Goal: Book appointment/travel/reservation

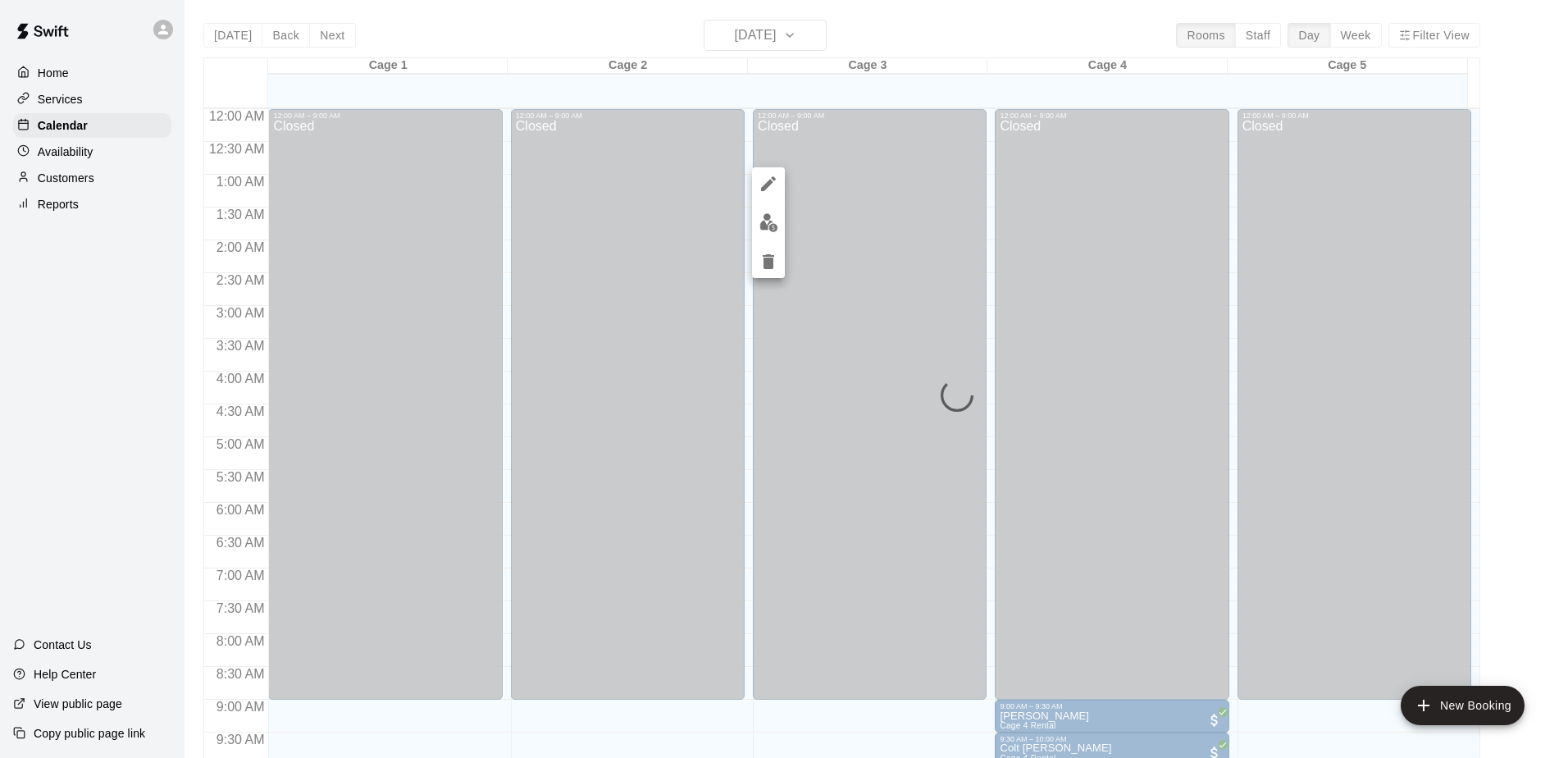
scroll to position [613, 0]
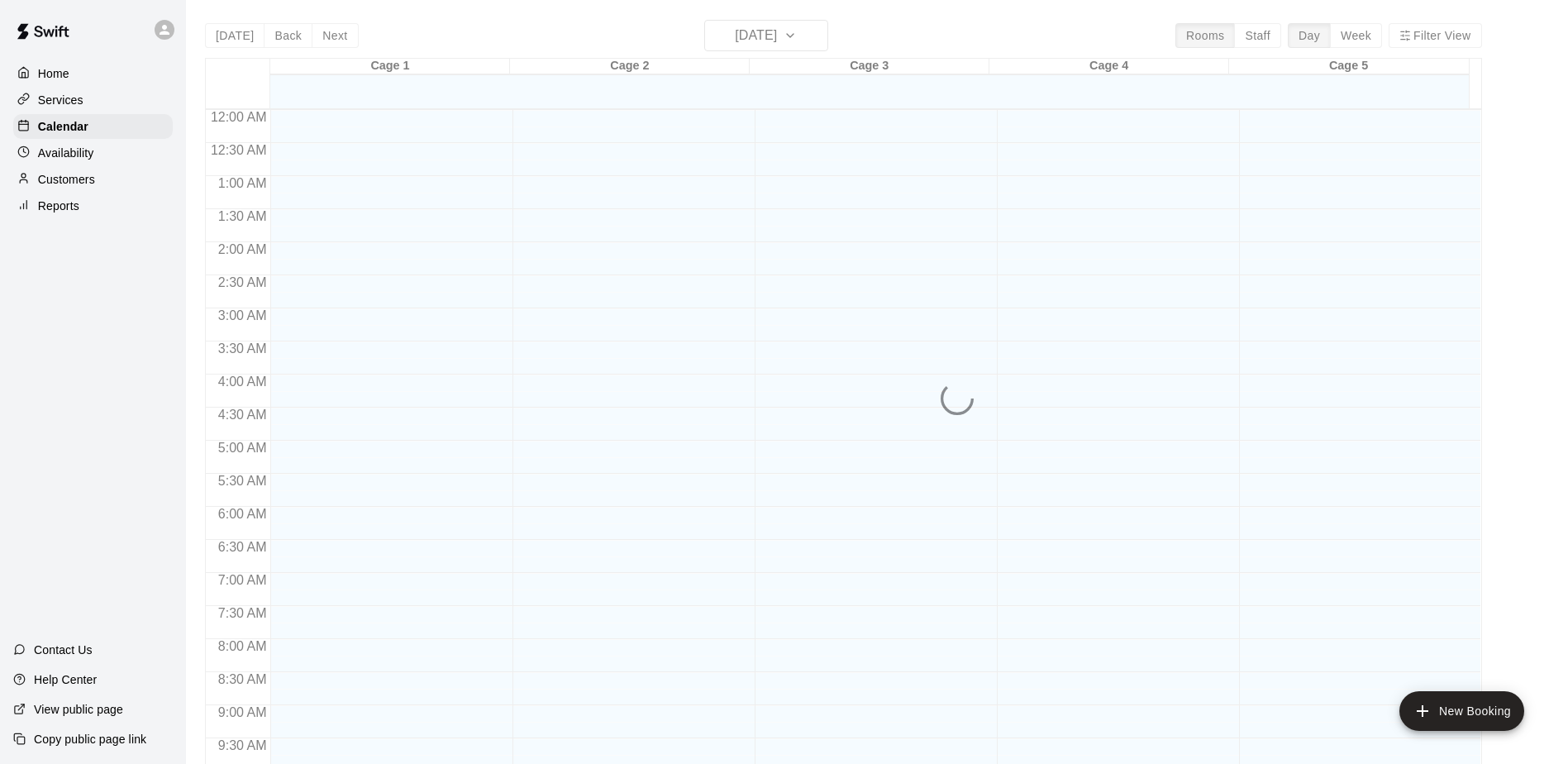
scroll to position [865, 0]
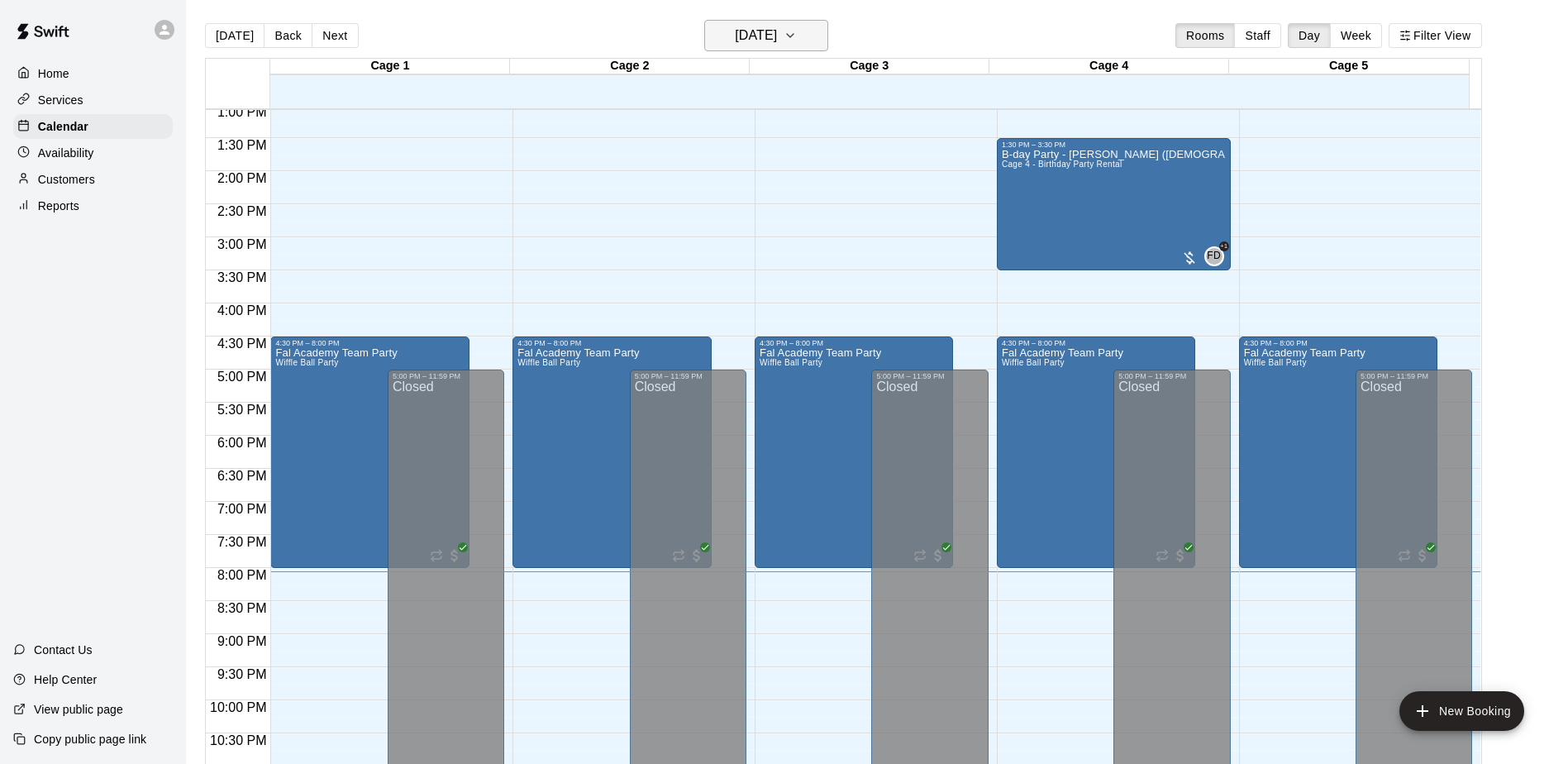
click at [777, 40] on h6 "[DATE]" at bounding box center [756, 35] width 42 height 23
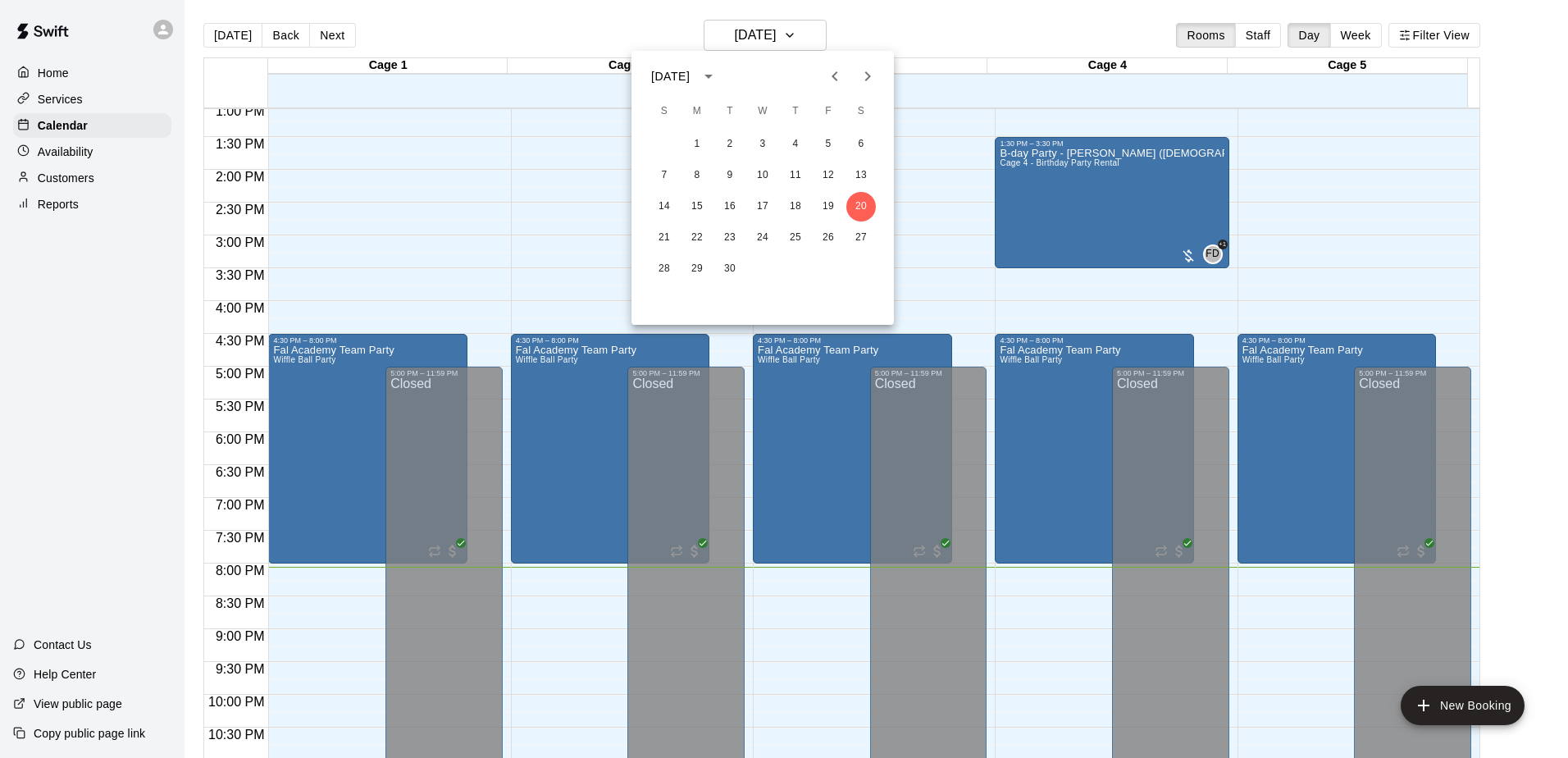
click at [874, 80] on icon "Next month" at bounding box center [867, 76] width 19 height 19
click at [830, 147] on button "3" at bounding box center [829, 145] width 30 height 30
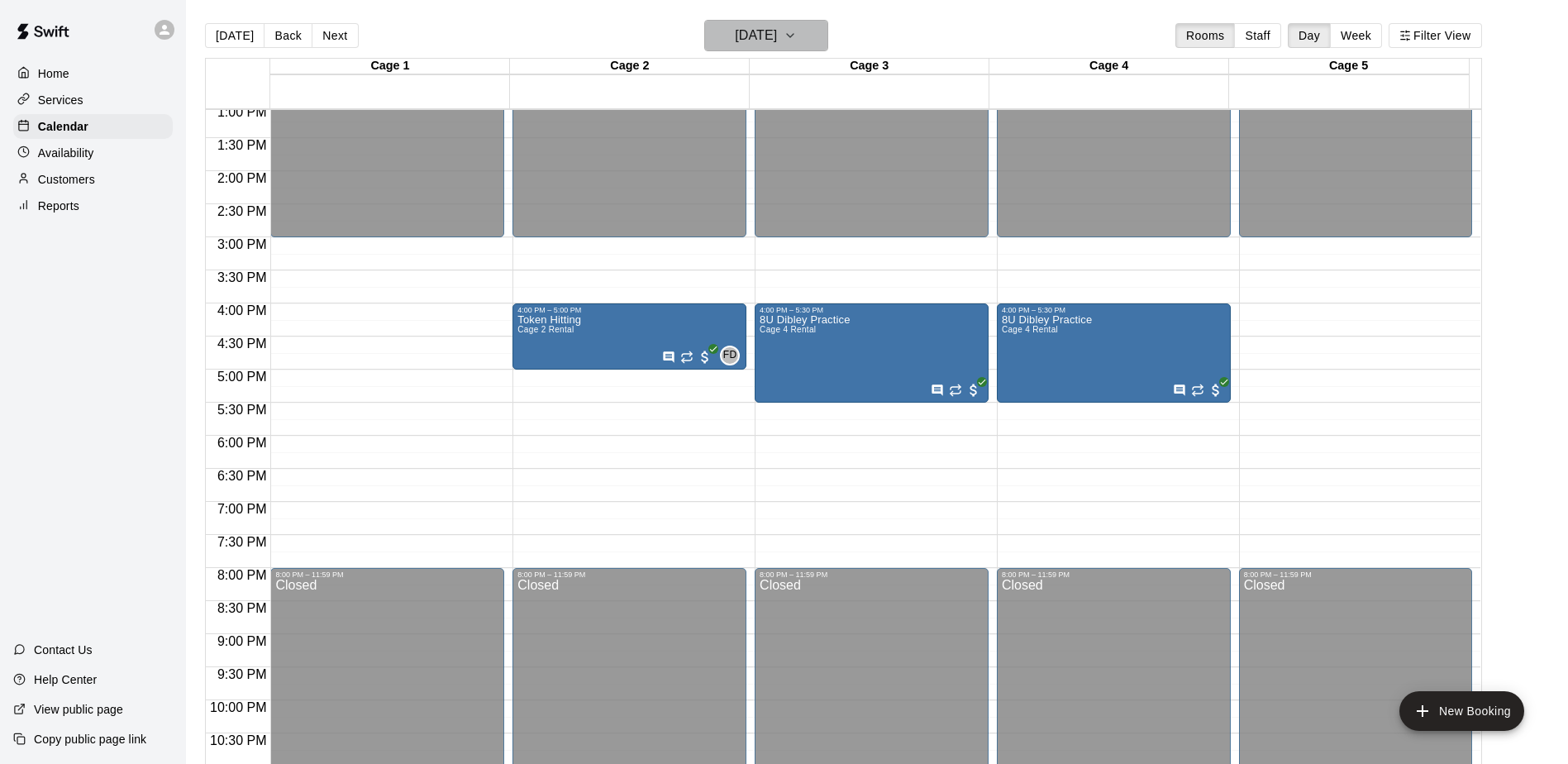
click at [803, 42] on button "[DATE]" at bounding box center [766, 35] width 124 height 32
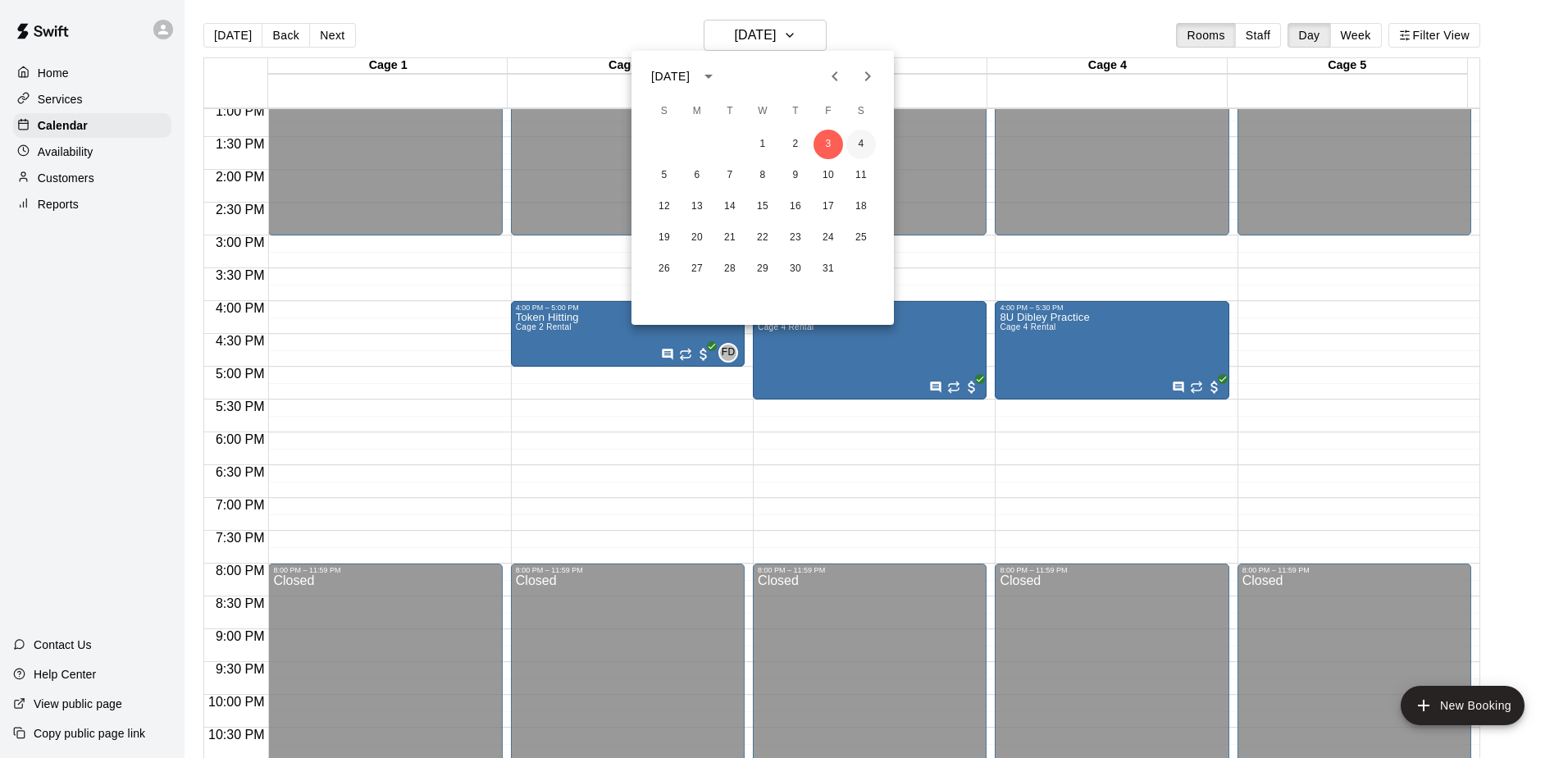
click at [858, 145] on button "4" at bounding box center [861, 145] width 30 height 30
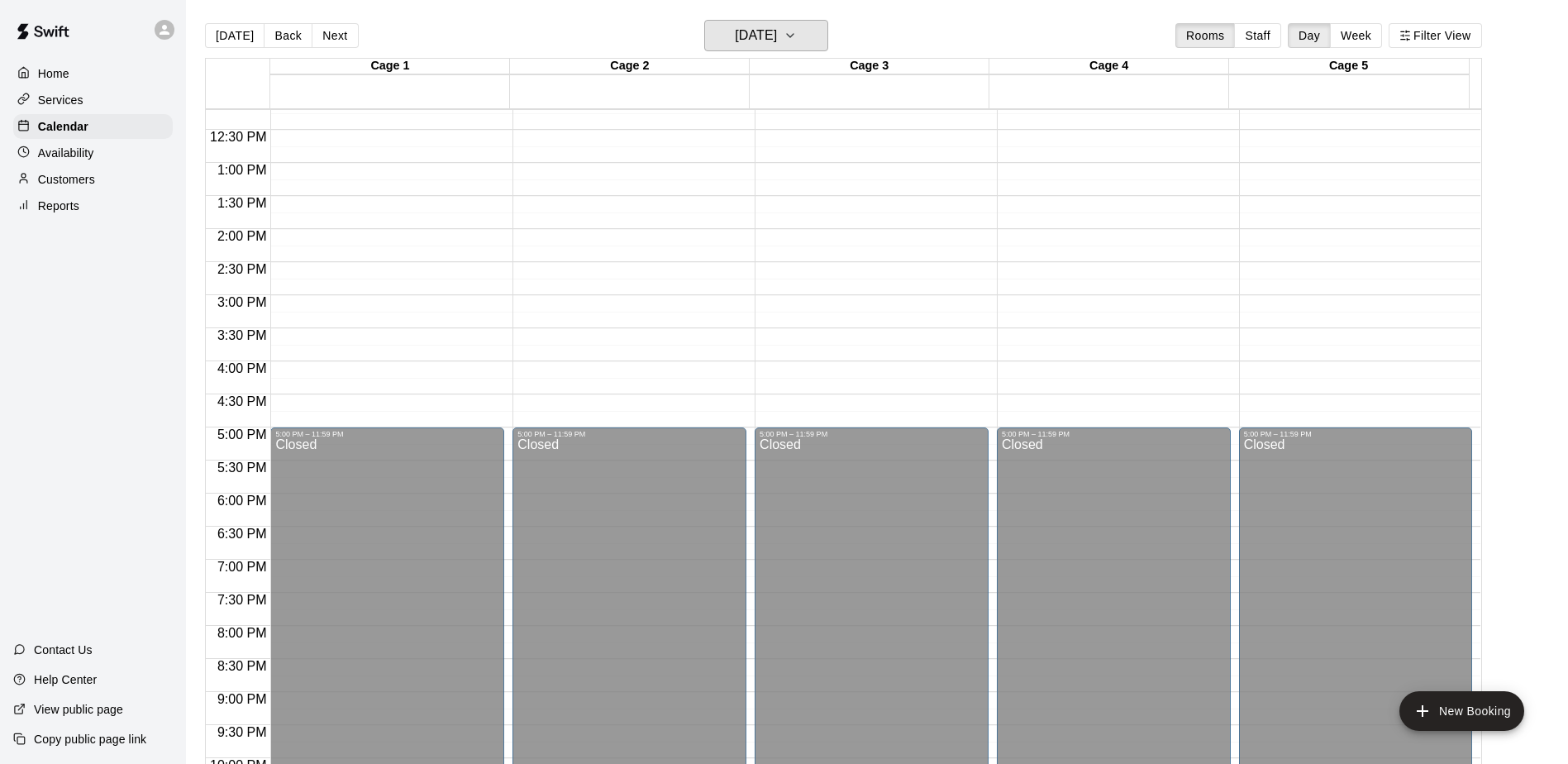
scroll to position [783, 0]
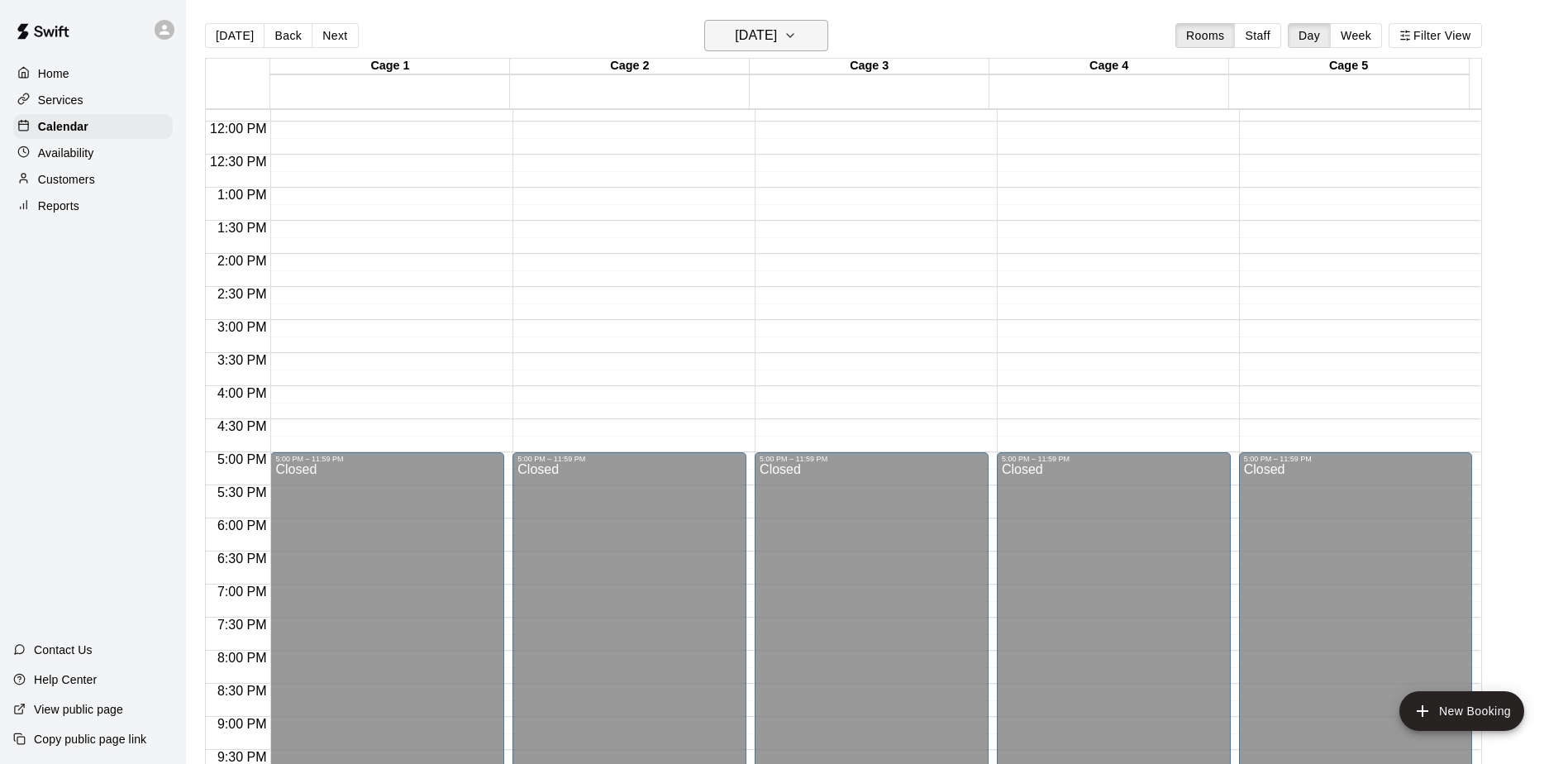
click at [797, 42] on icon "button" at bounding box center [790, 35] width 13 height 19
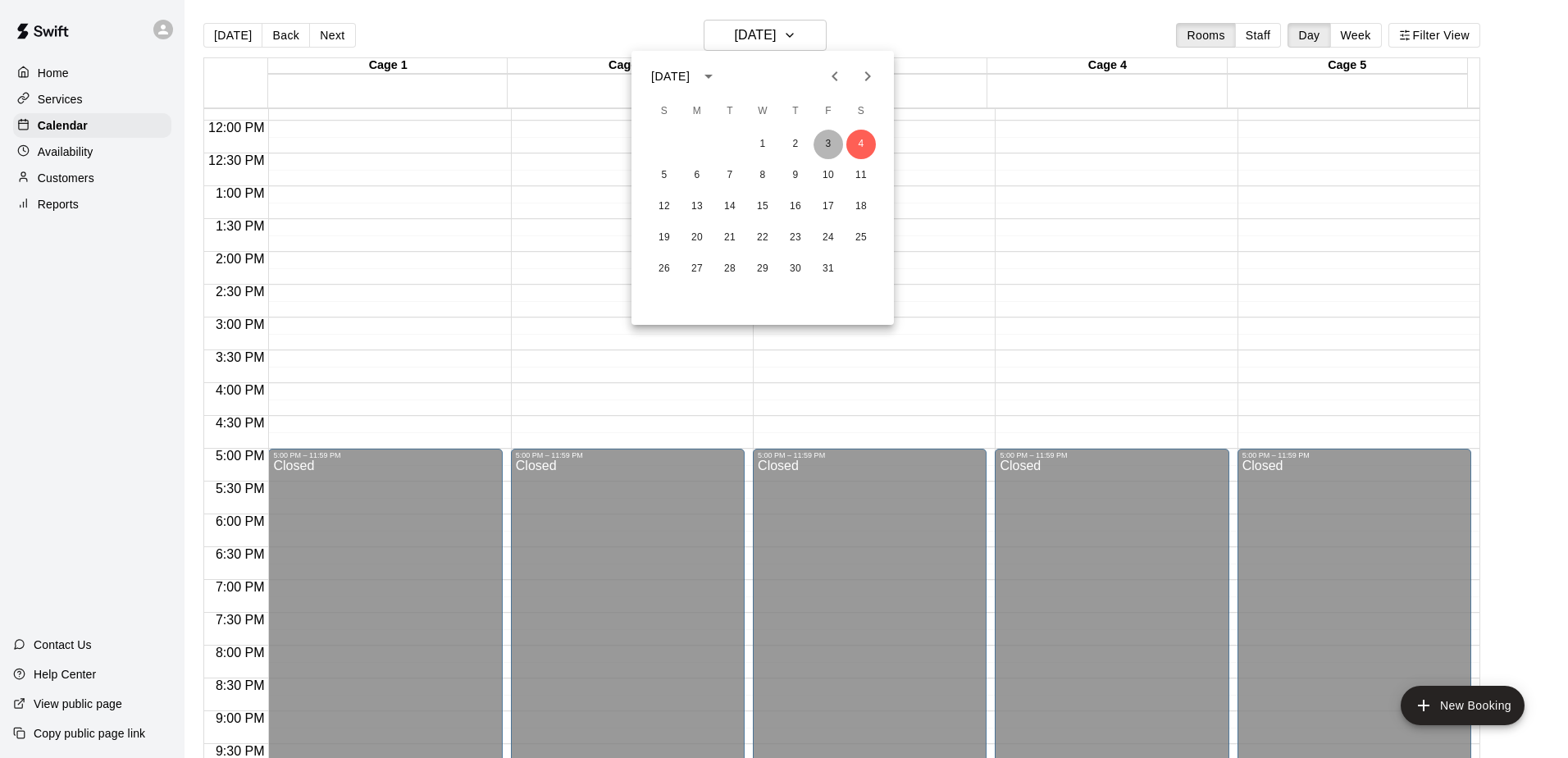
click at [831, 139] on button "3" at bounding box center [829, 145] width 30 height 30
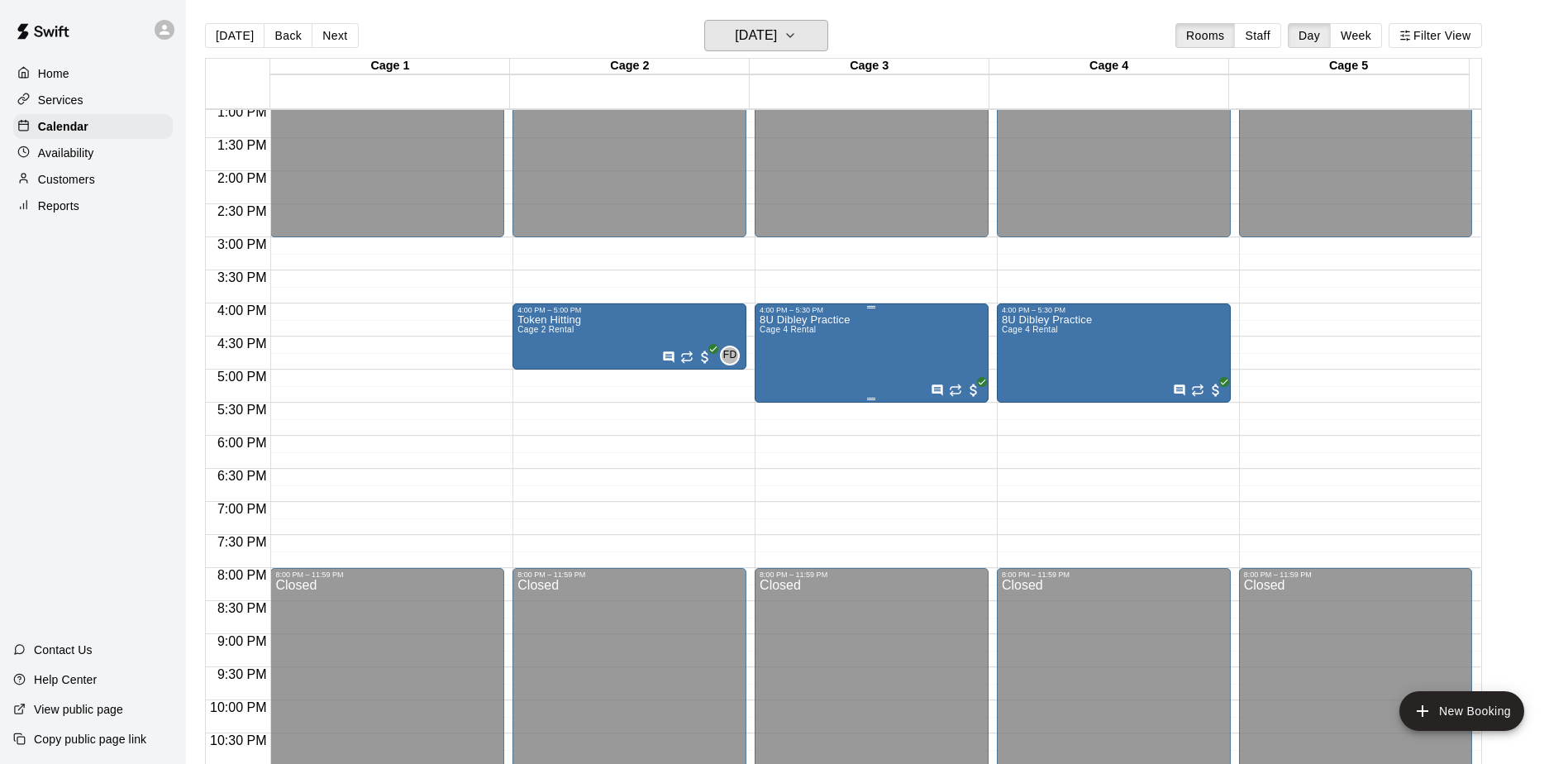
scroll to position [586, 0]
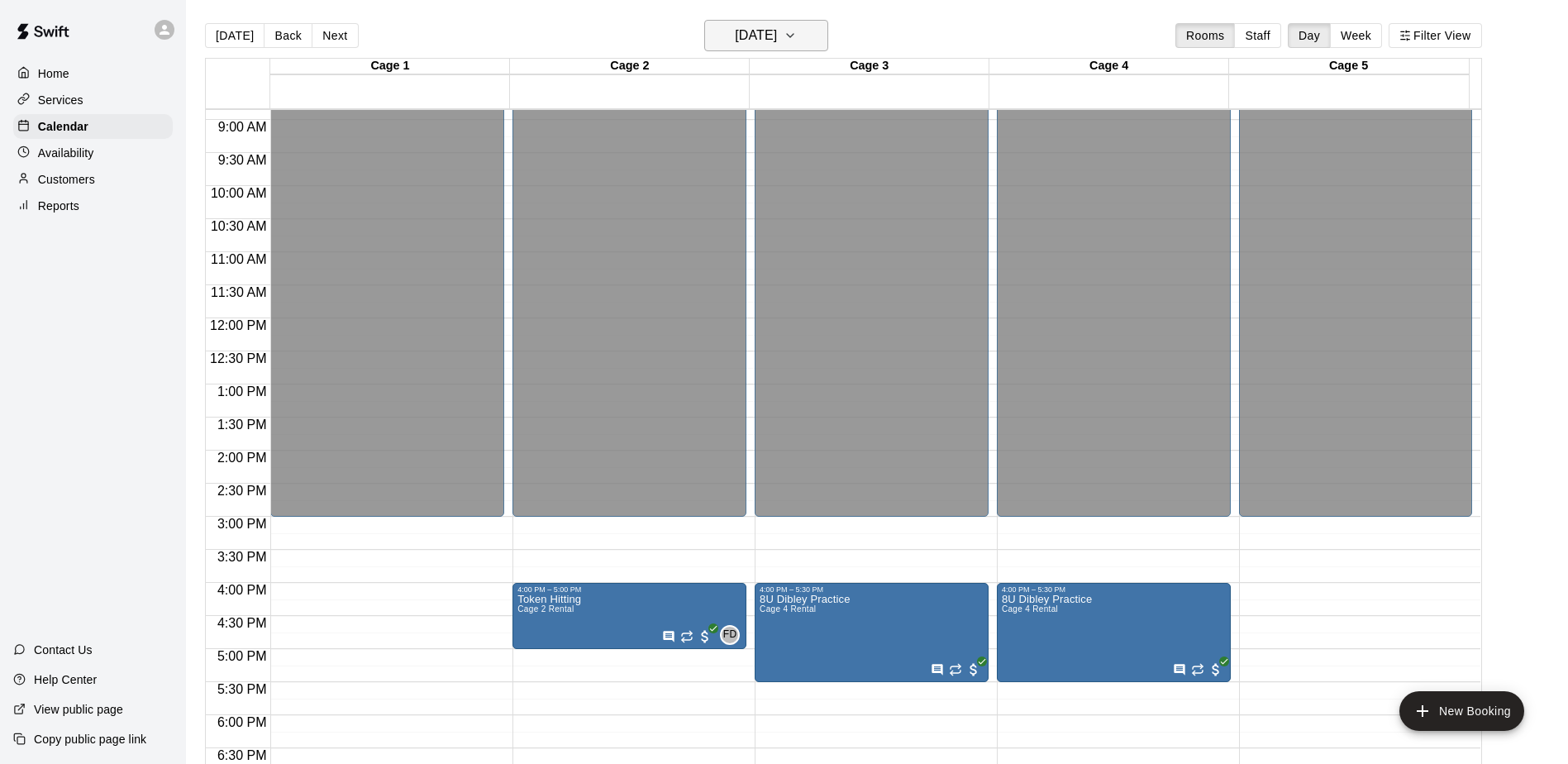
click at [797, 42] on icon "button" at bounding box center [790, 35] width 13 height 19
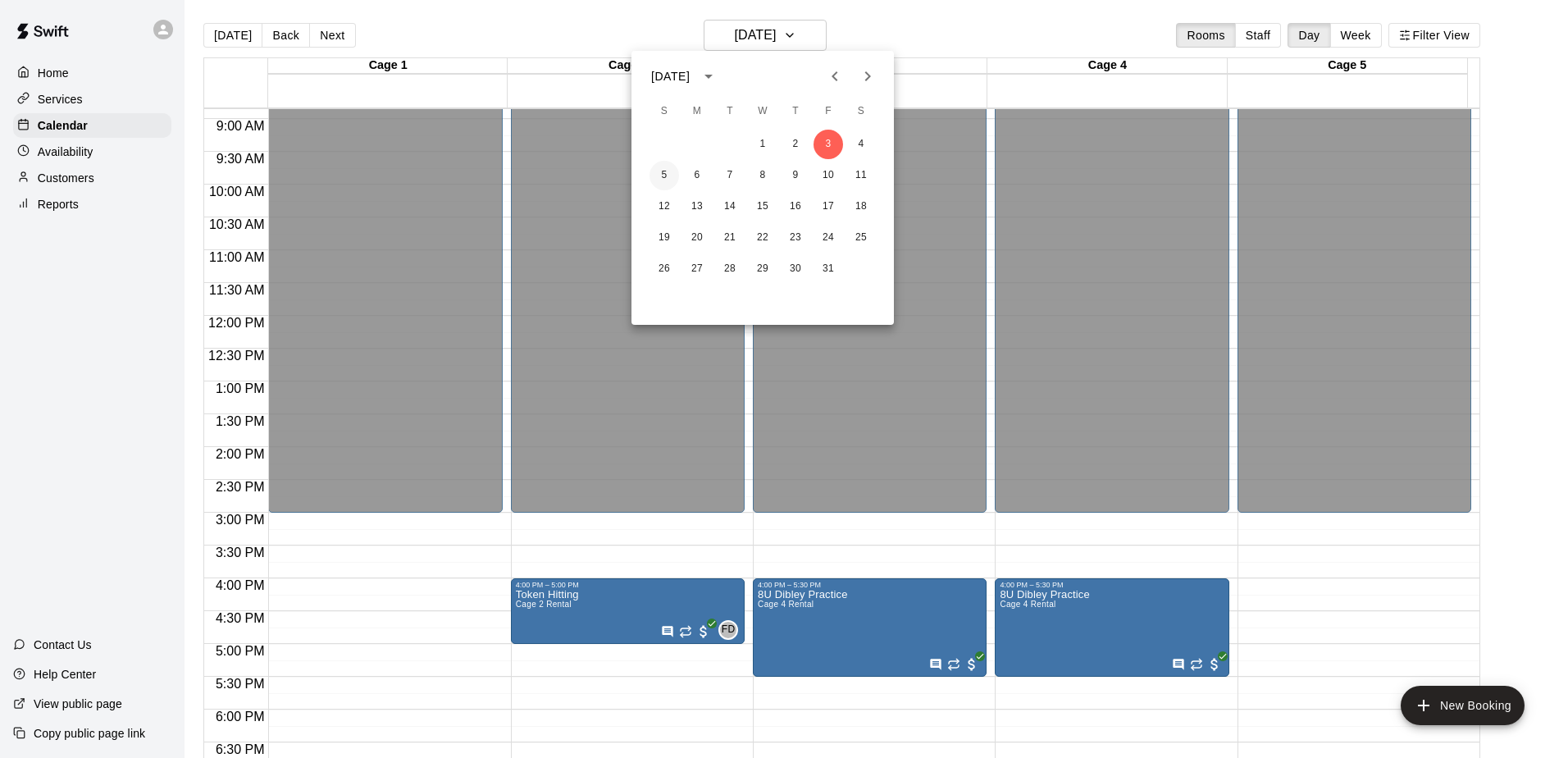
click at [666, 174] on button "5" at bounding box center [665, 176] width 30 height 30
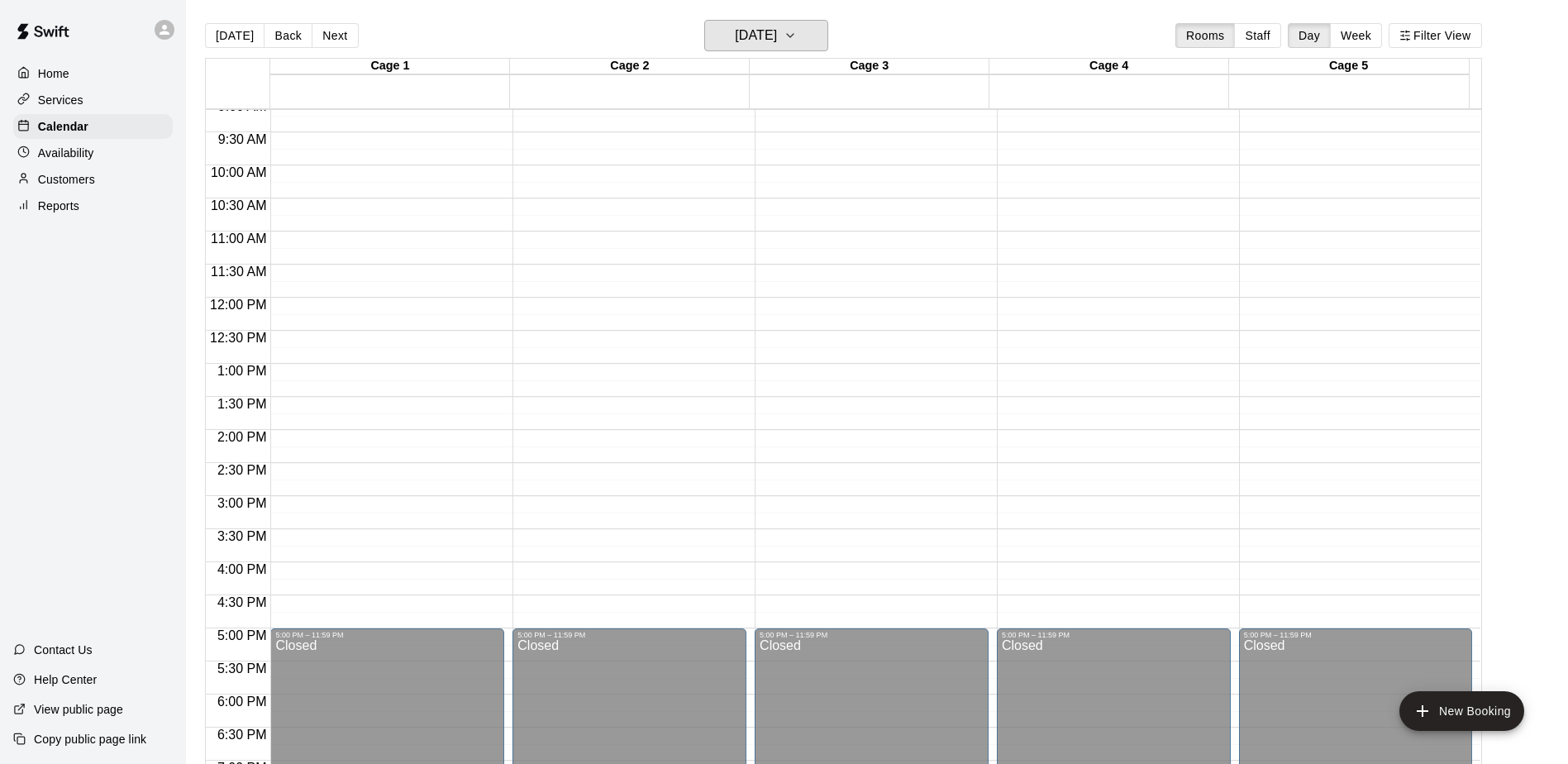
scroll to position [669, 0]
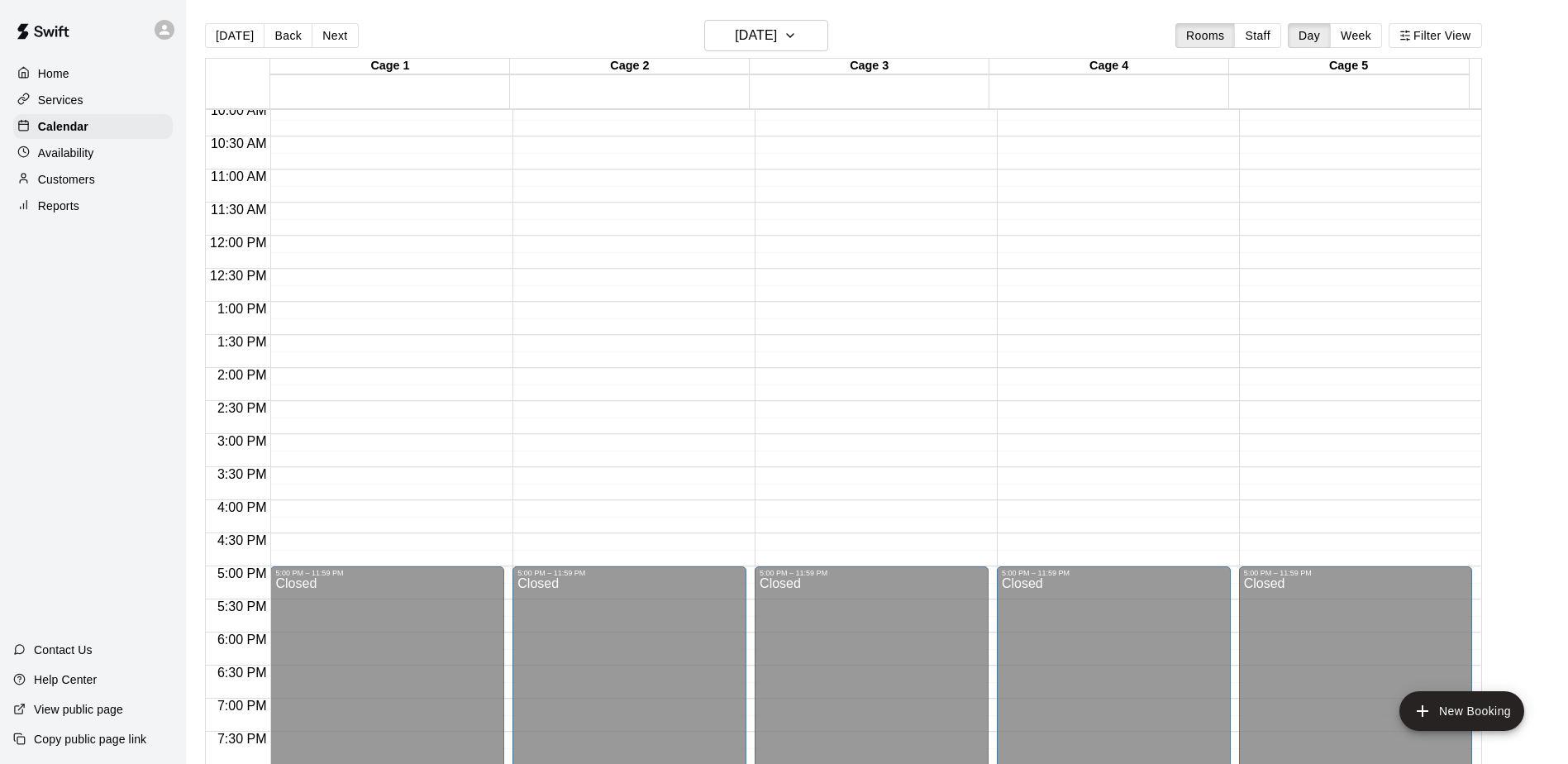
click at [780, 54] on div "[DATE] Back [DATE][DATE] Rooms Staff Day Week Filter View" at bounding box center [843, 38] width 1278 height 38
click at [777, 42] on h6 "Sunday Oct 05" at bounding box center [756, 35] width 42 height 23
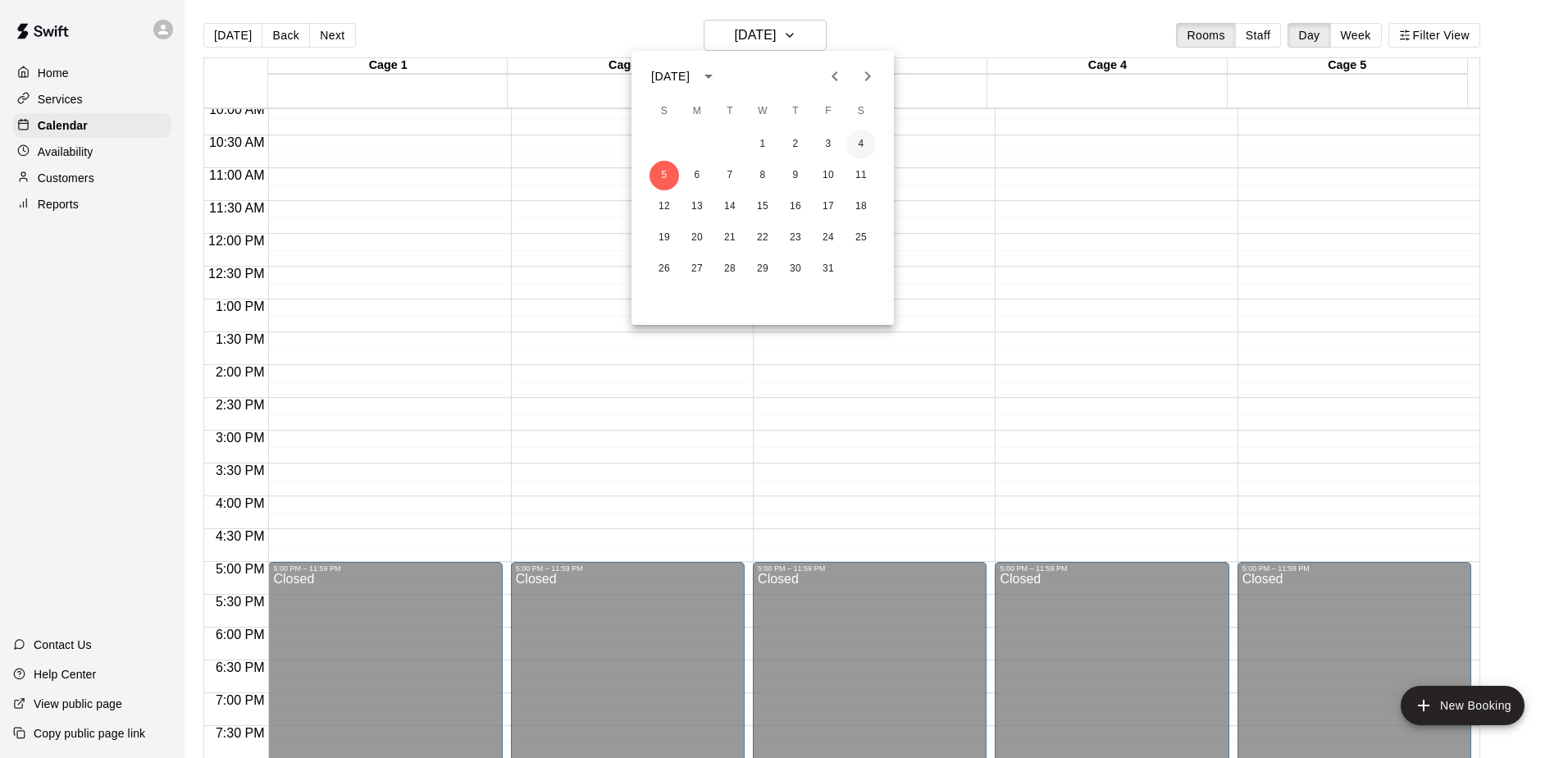
click at [864, 141] on button "4" at bounding box center [861, 145] width 30 height 30
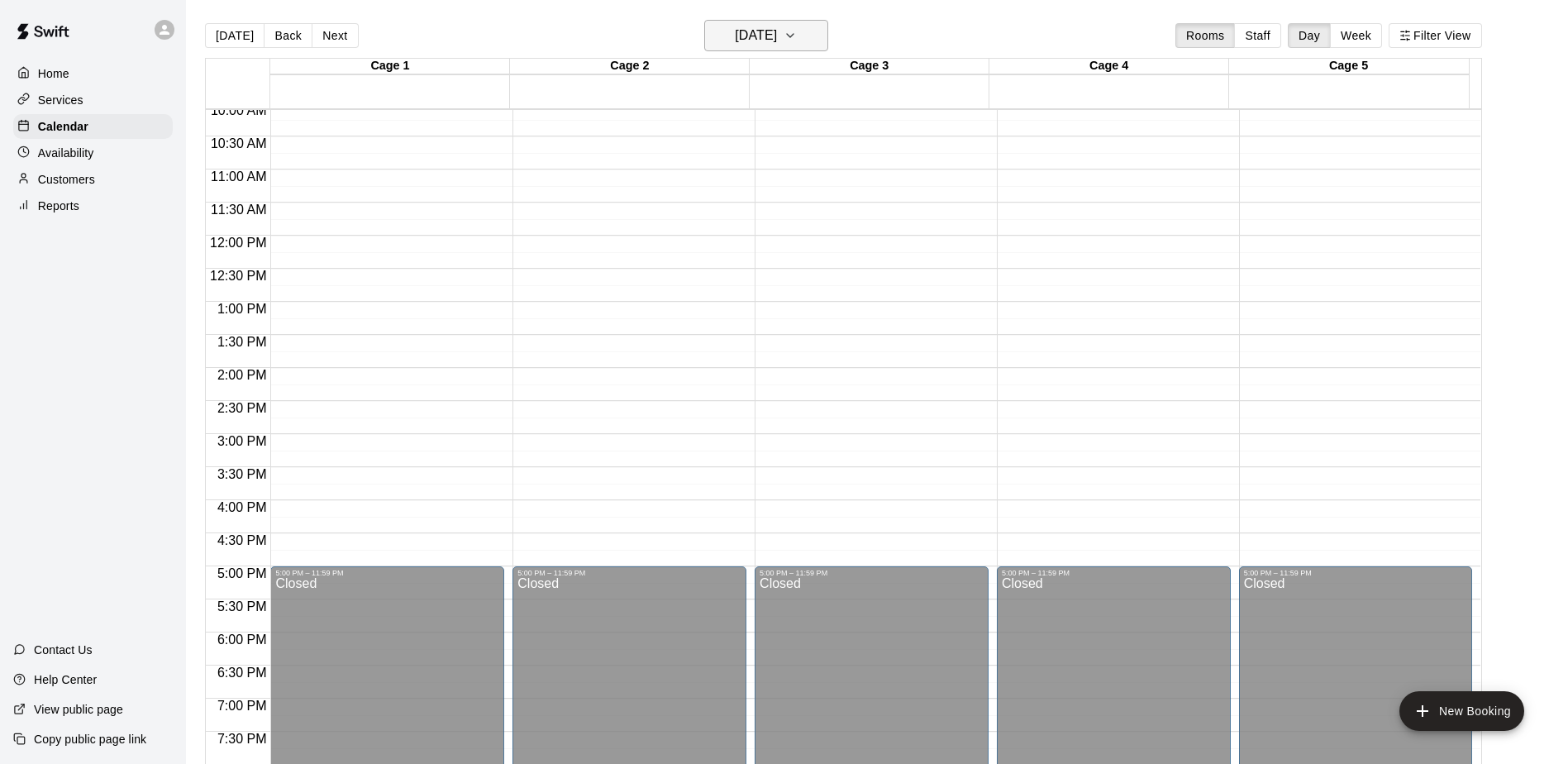
click at [765, 34] on h6 "Saturday Oct 04" at bounding box center [756, 35] width 42 height 23
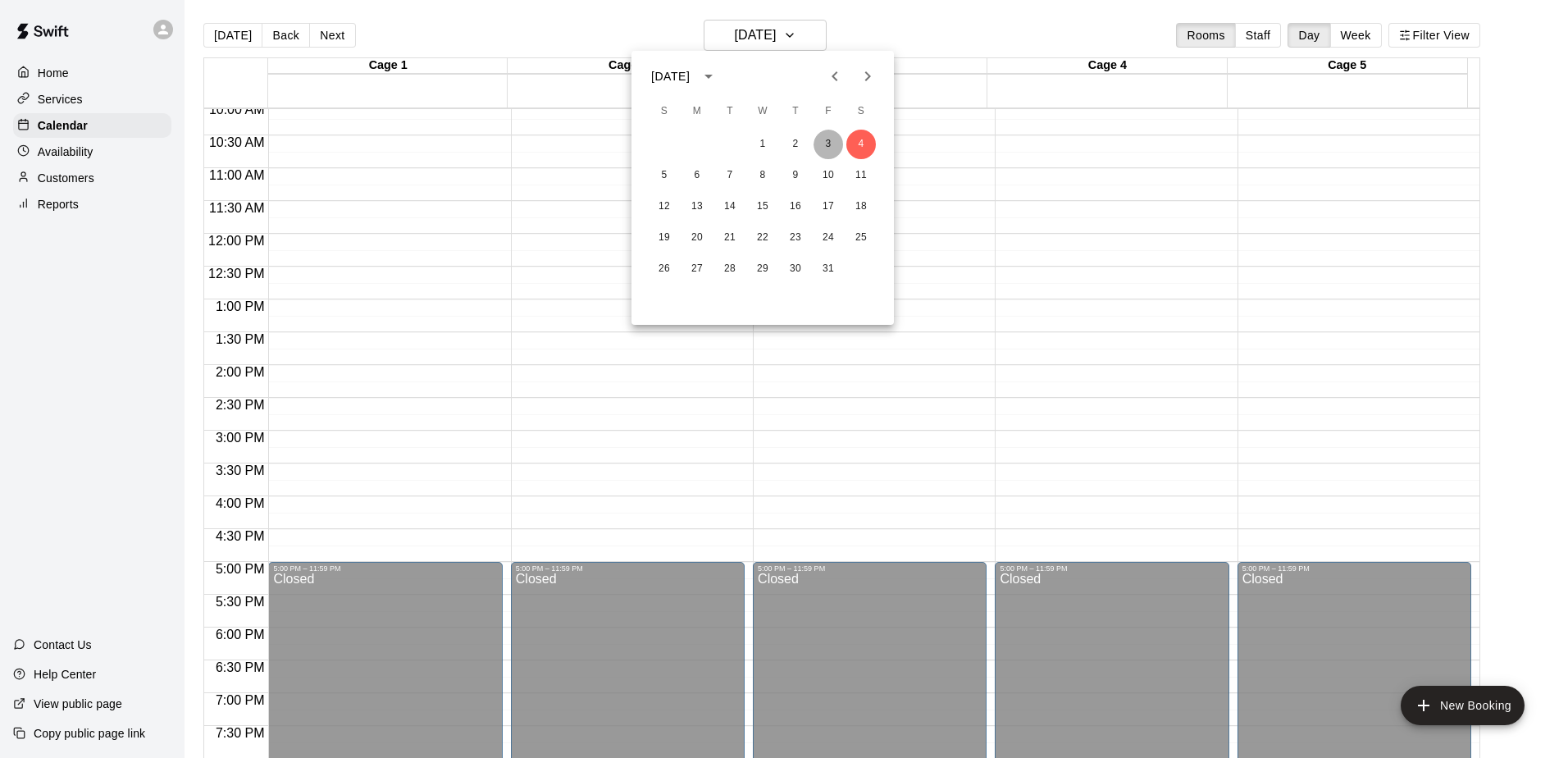
click at [830, 146] on button "3" at bounding box center [829, 145] width 30 height 30
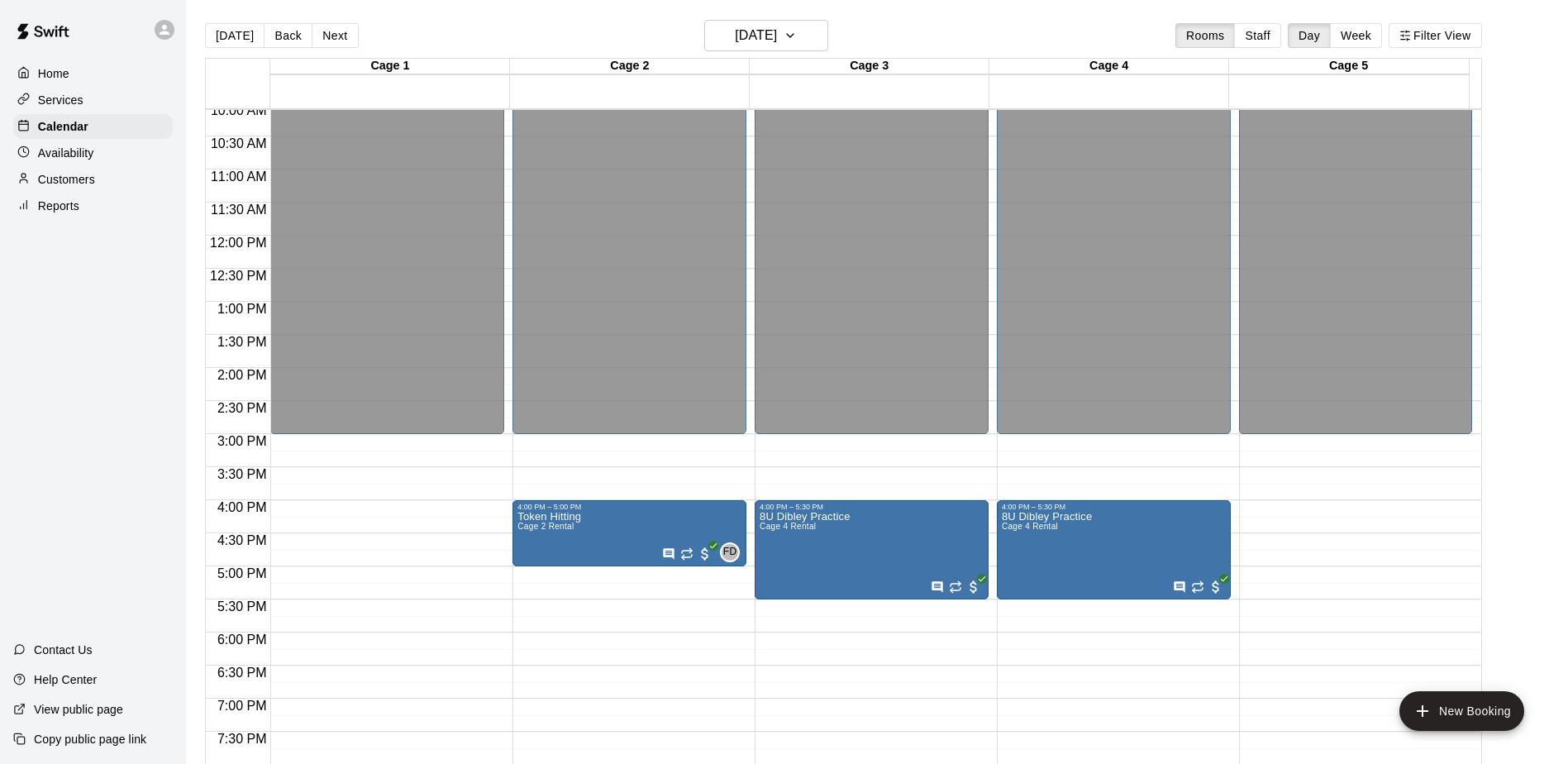
click at [771, 14] on main "Today Back Next Friday Oct 03 Rooms Staff Day Week Filter View Cage 1 03 Fri Ca…" at bounding box center [878, 395] width 1383 height 790
click at [777, 29] on h6 "Friday Oct 03" at bounding box center [756, 35] width 42 height 23
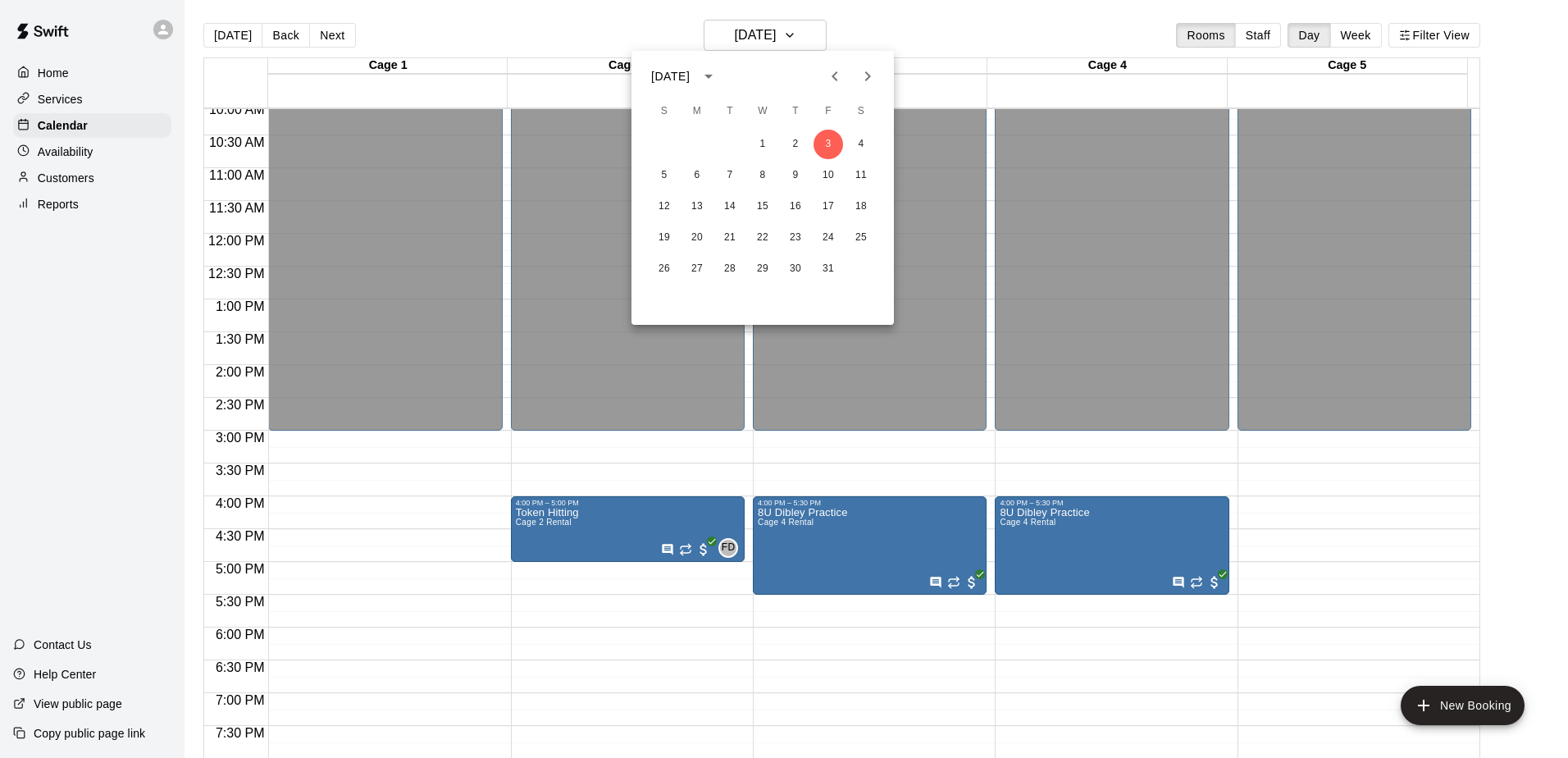
click at [833, 77] on icon "Previous month" at bounding box center [835, 75] width 6 height 10
click at [821, 230] on button "26" at bounding box center [829, 238] width 30 height 30
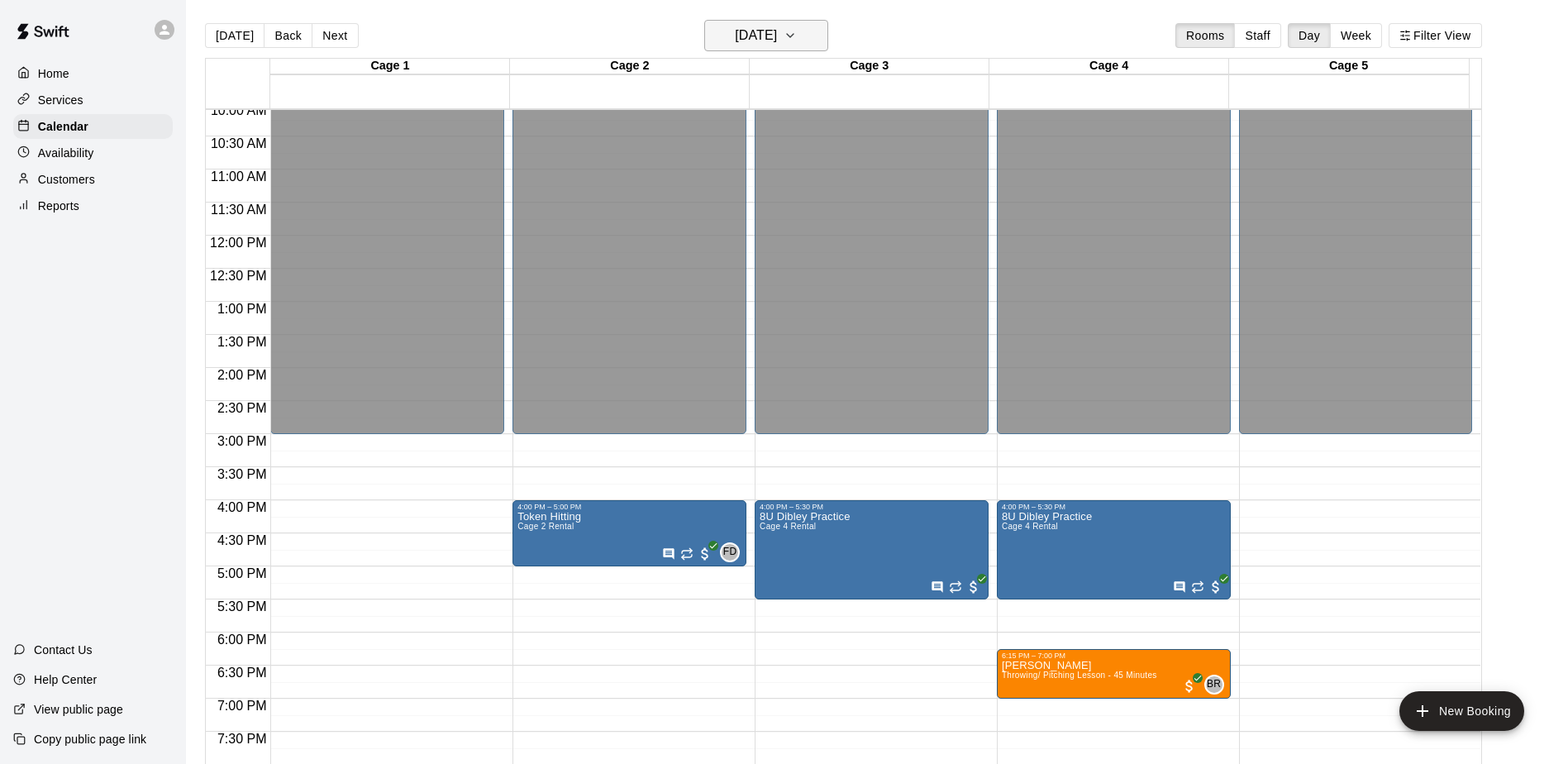
click at [797, 37] on icon "button" at bounding box center [790, 35] width 13 height 19
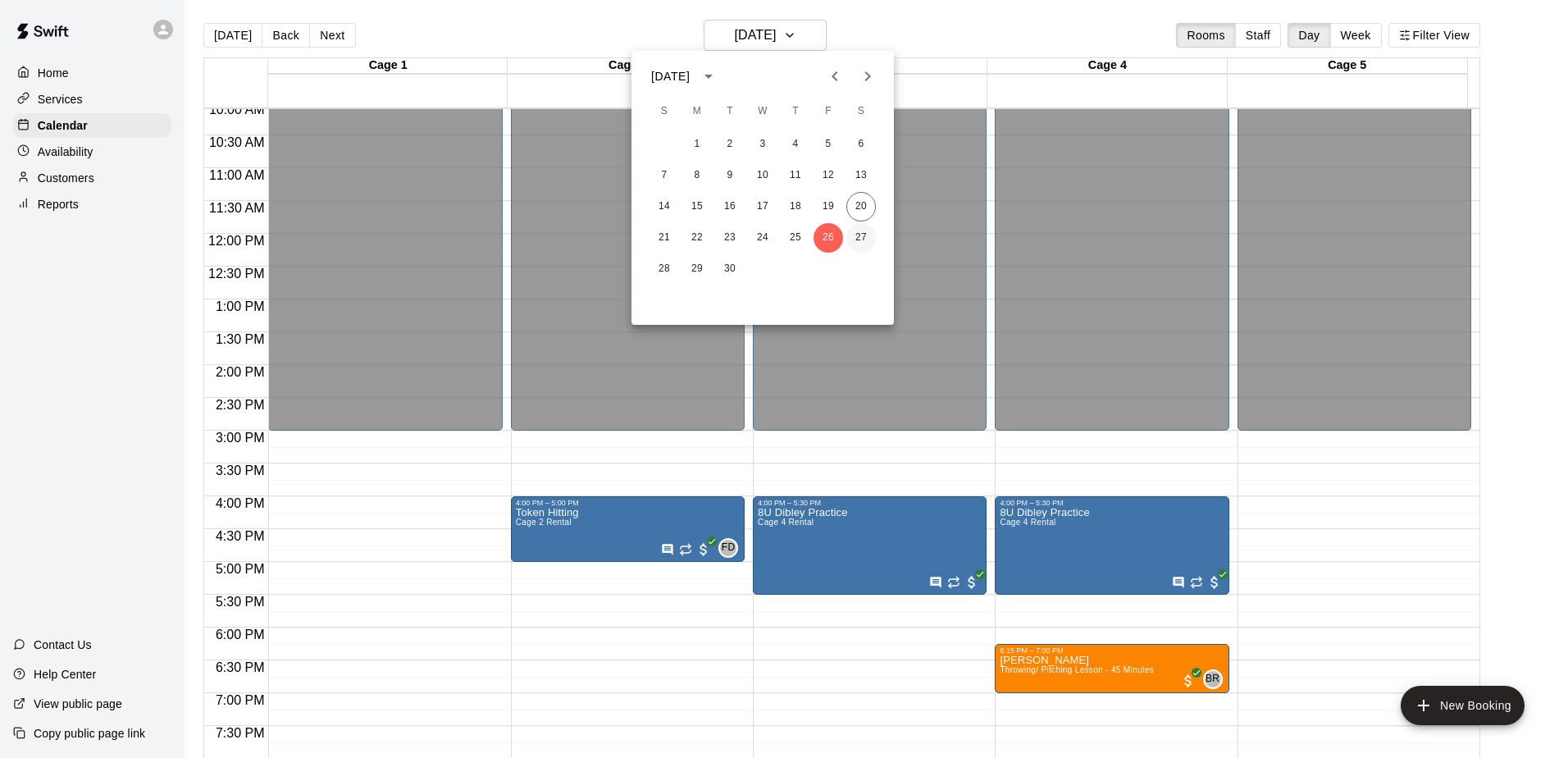
click at [858, 231] on button "27" at bounding box center [861, 238] width 30 height 30
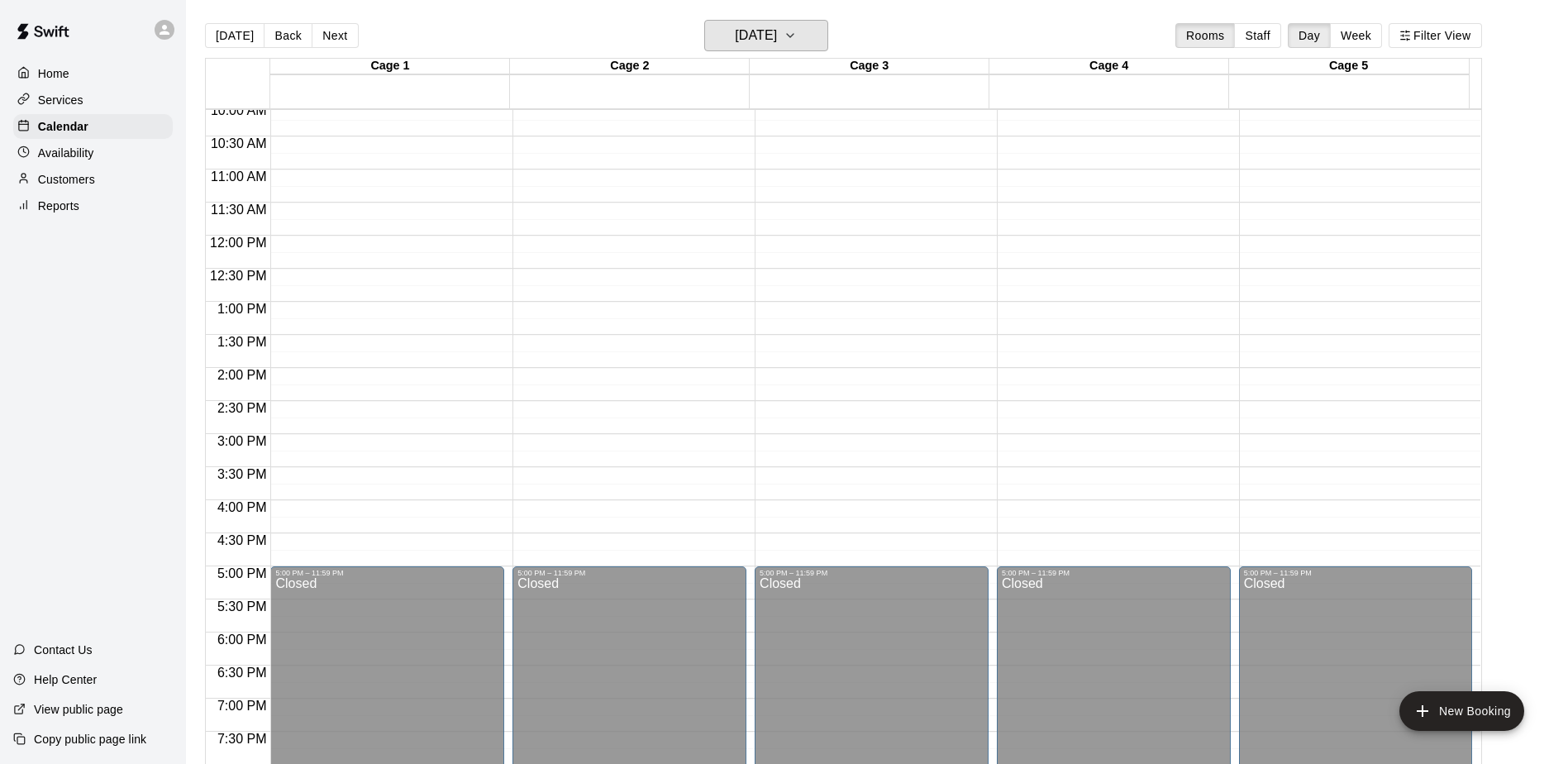
scroll to position [337, 0]
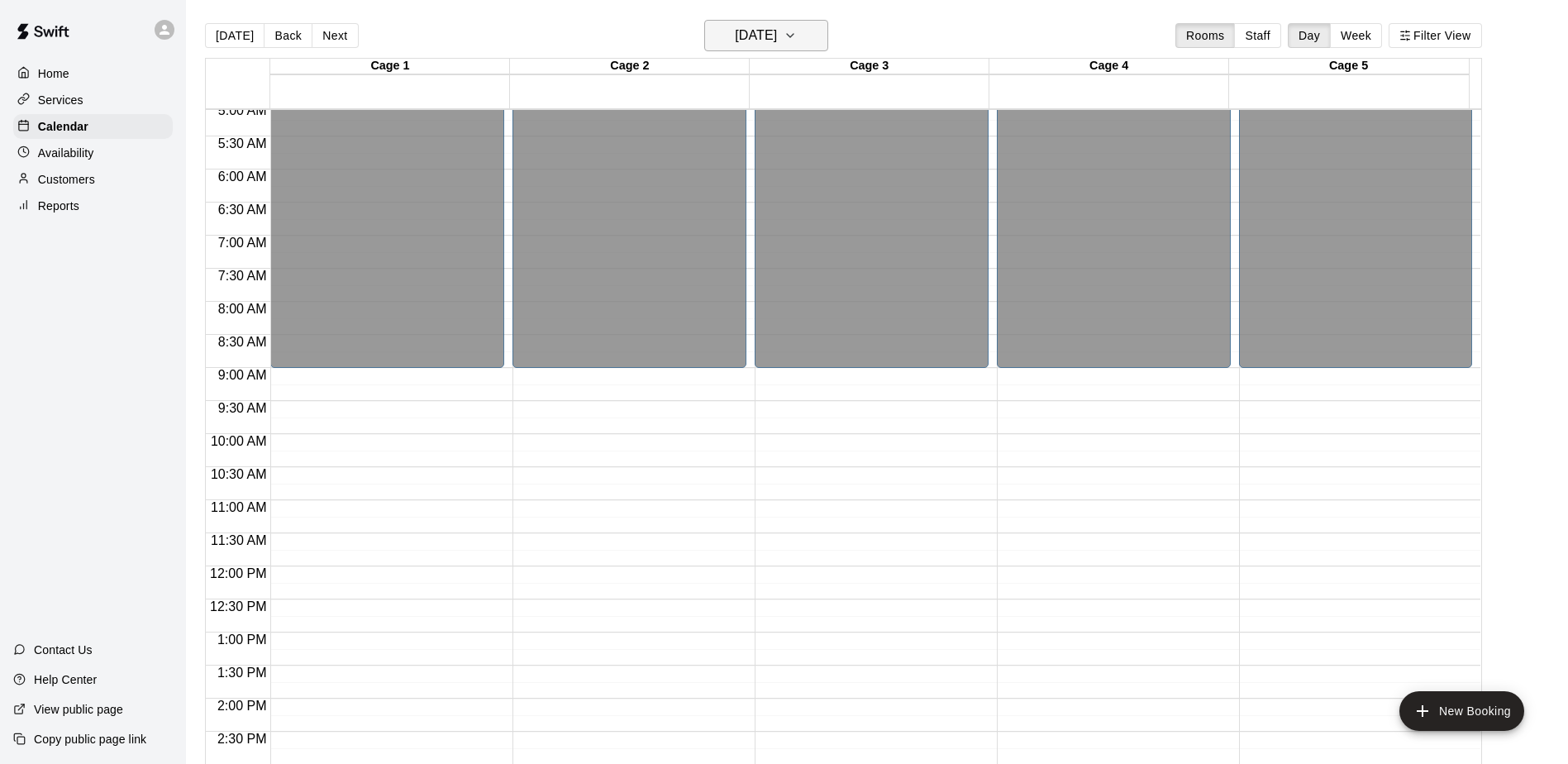
click at [777, 34] on h6 "Saturday Sep 27" at bounding box center [756, 35] width 42 height 23
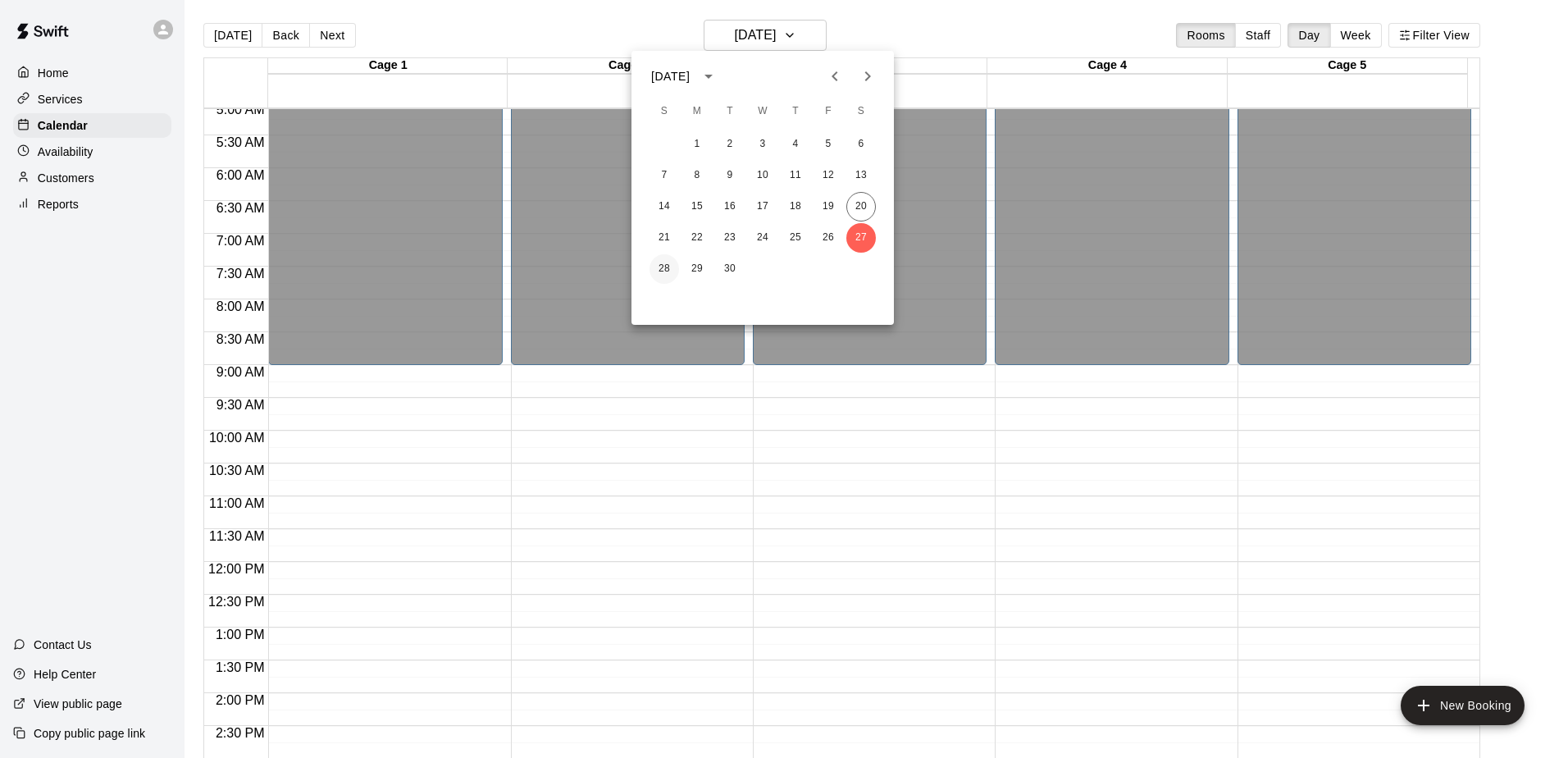
click at [668, 266] on button "28" at bounding box center [665, 269] width 30 height 30
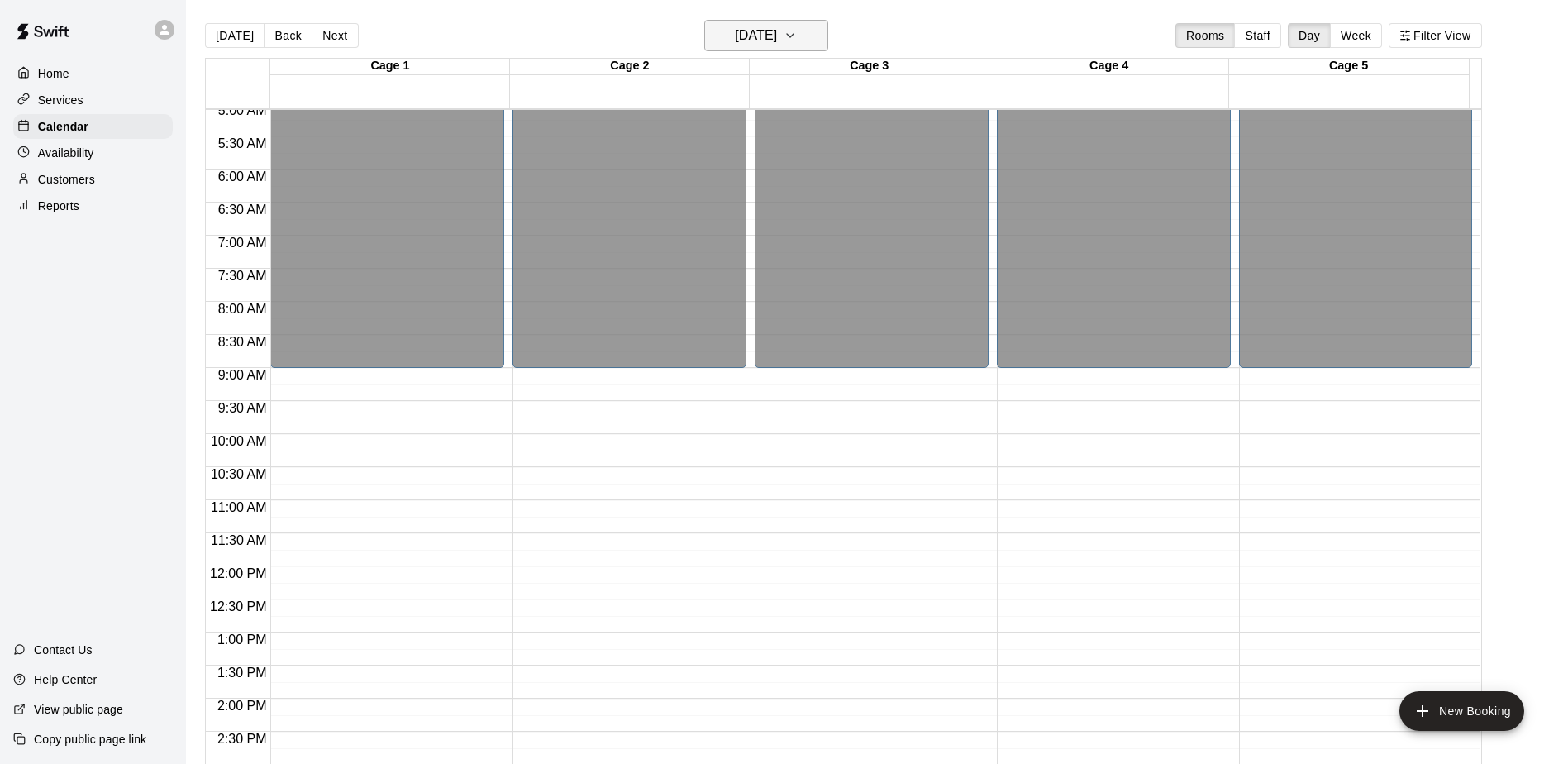
click at [809, 25] on button "Sunday Sep 28" at bounding box center [766, 35] width 124 height 32
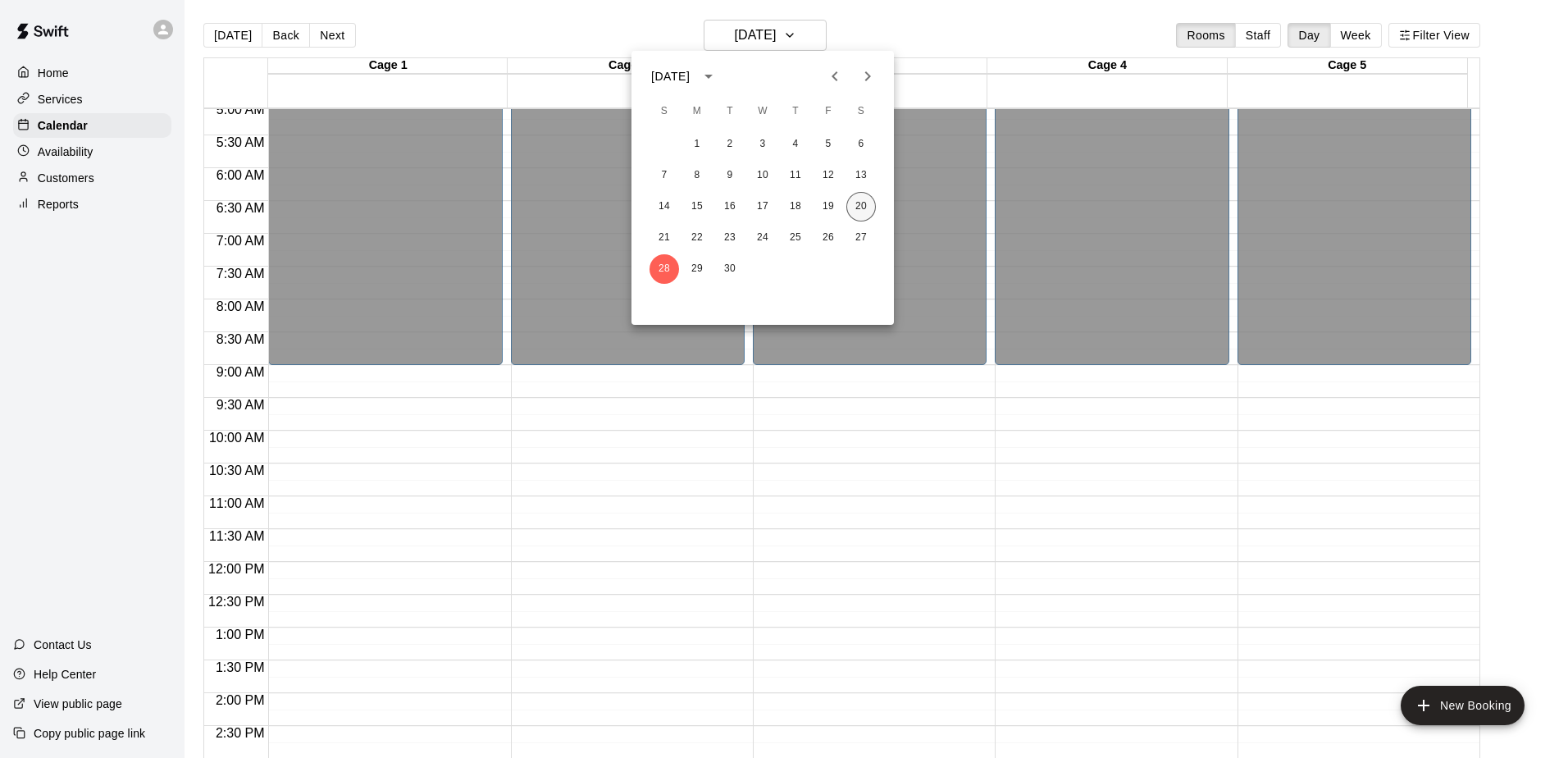
click at [855, 205] on button "20" at bounding box center [861, 207] width 30 height 30
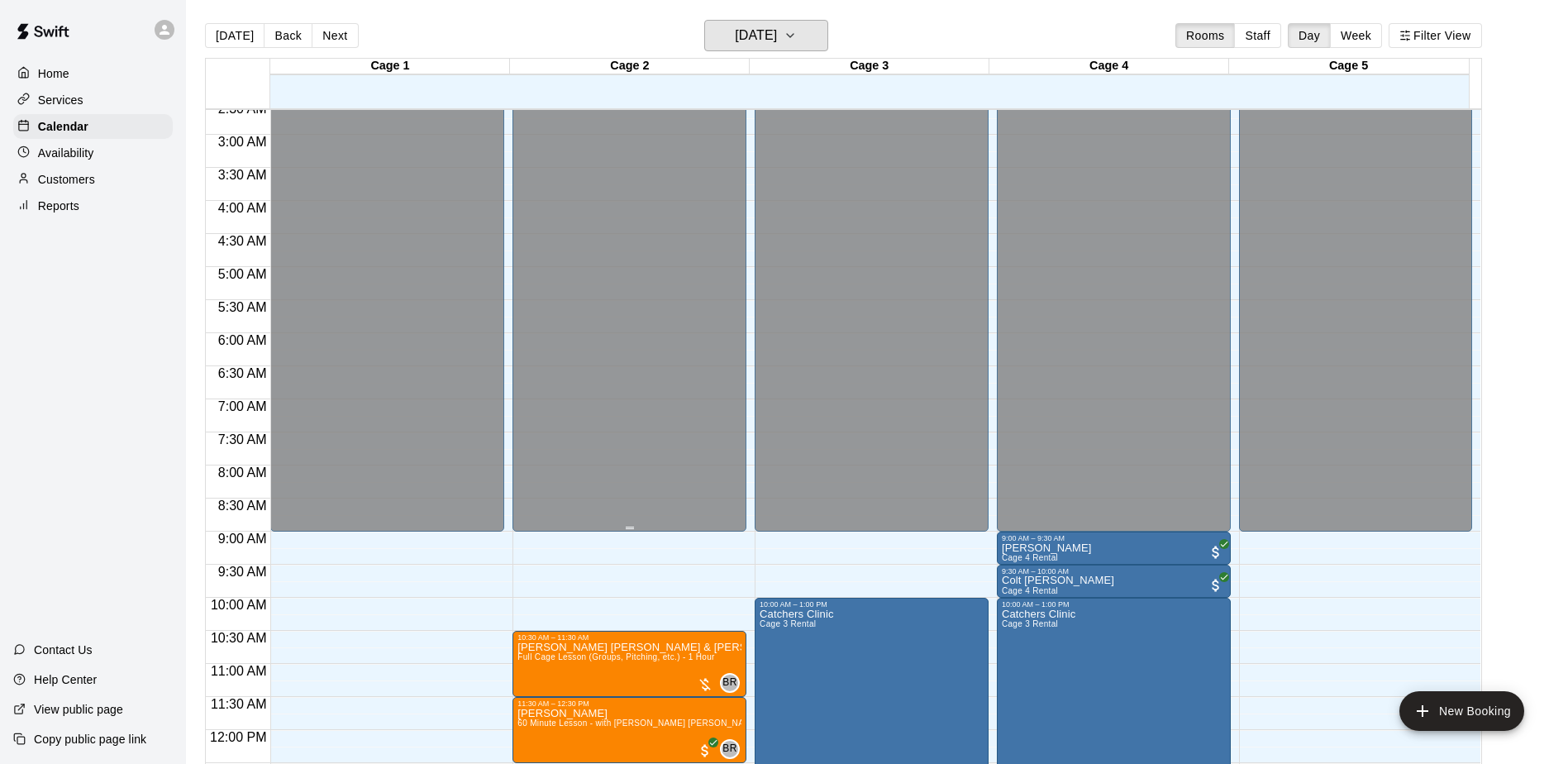
scroll to position [172, 0]
